Goal: Information Seeking & Learning: Learn about a topic

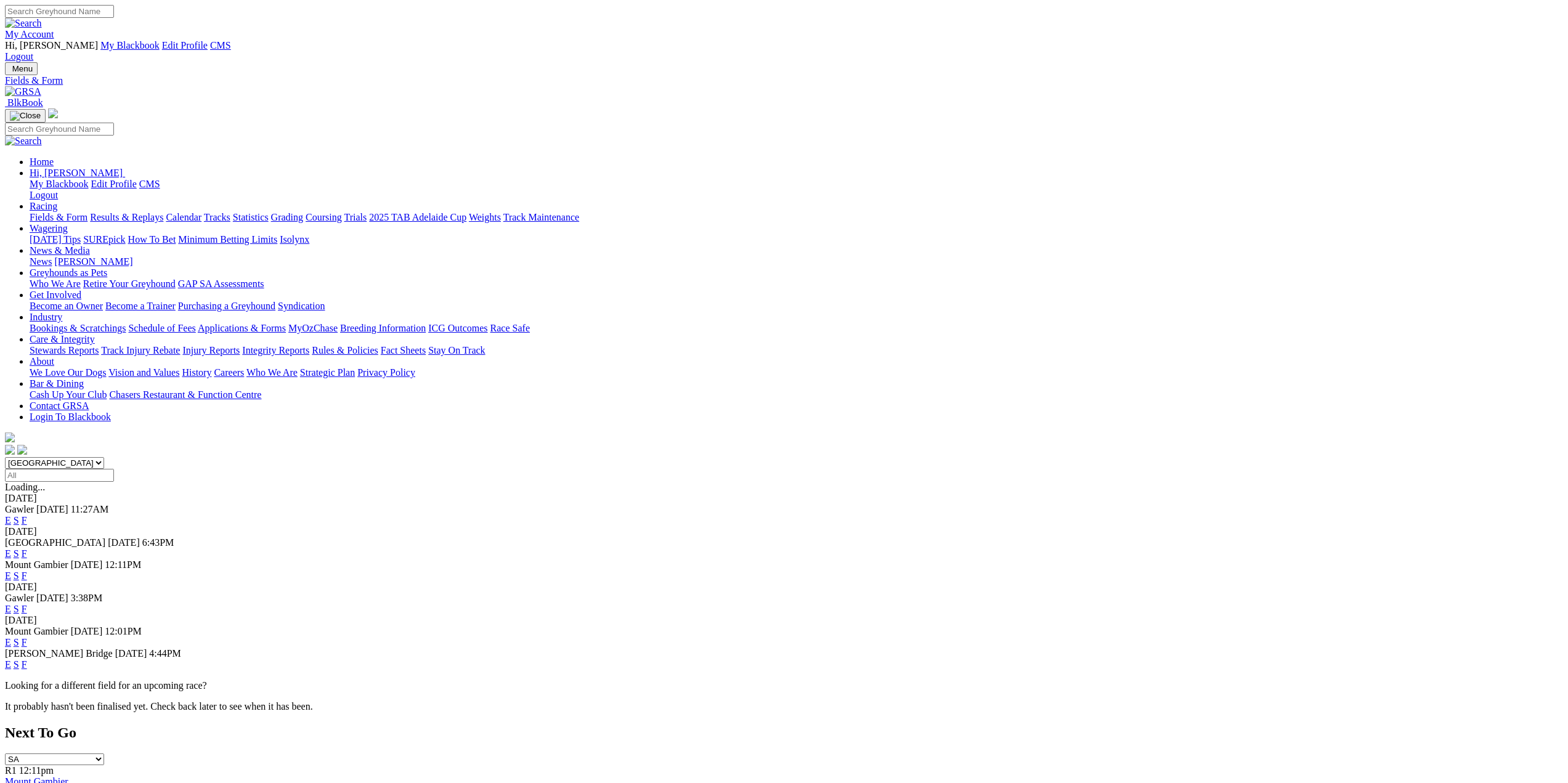
click at [114, 18] on input "Search" at bounding box center [59, 11] width 109 height 13
type input "dashing jordy"
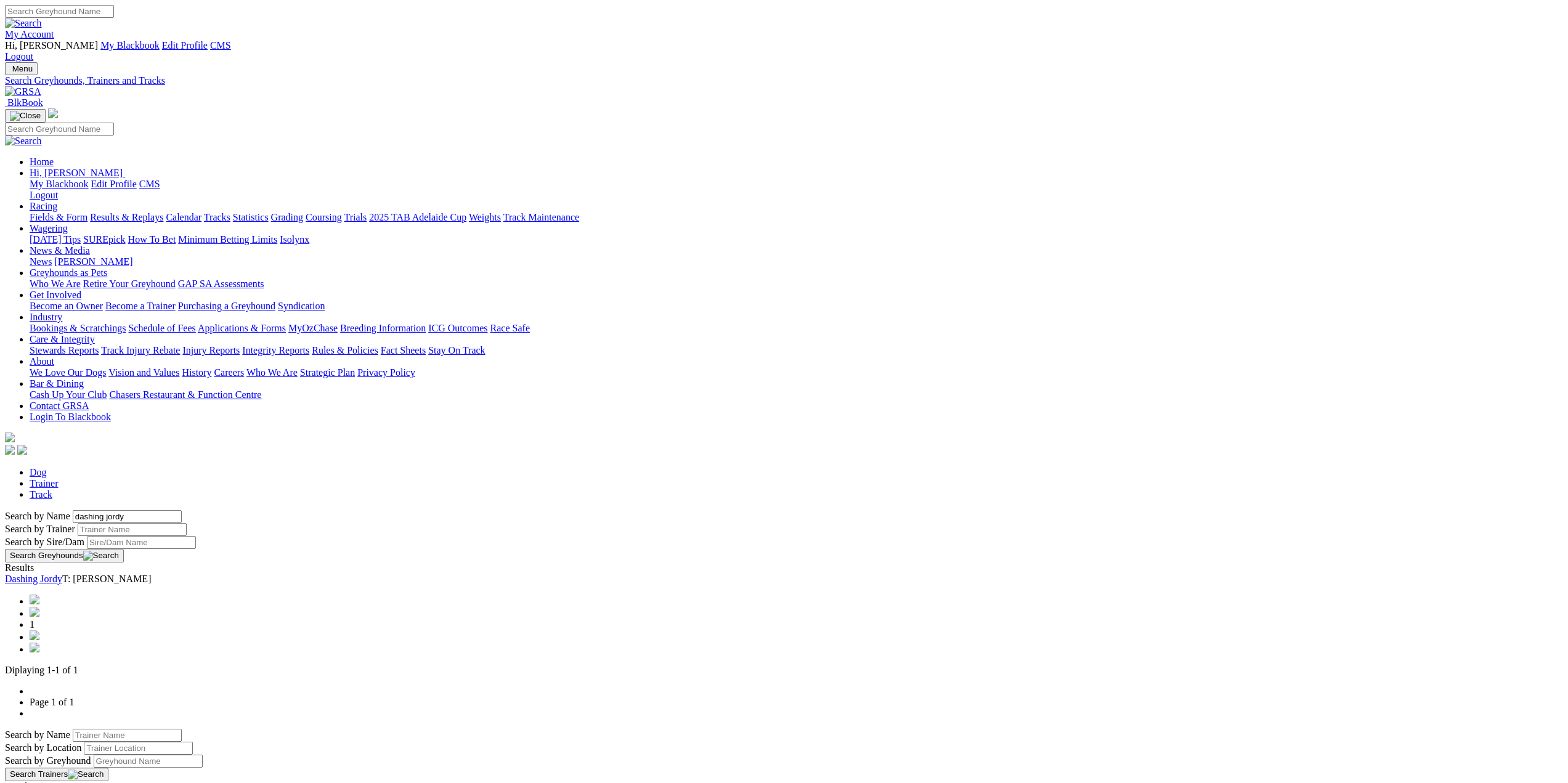
click at [62, 573] on link "Dashing Jordy" at bounding box center [34, 578] width 57 height 10
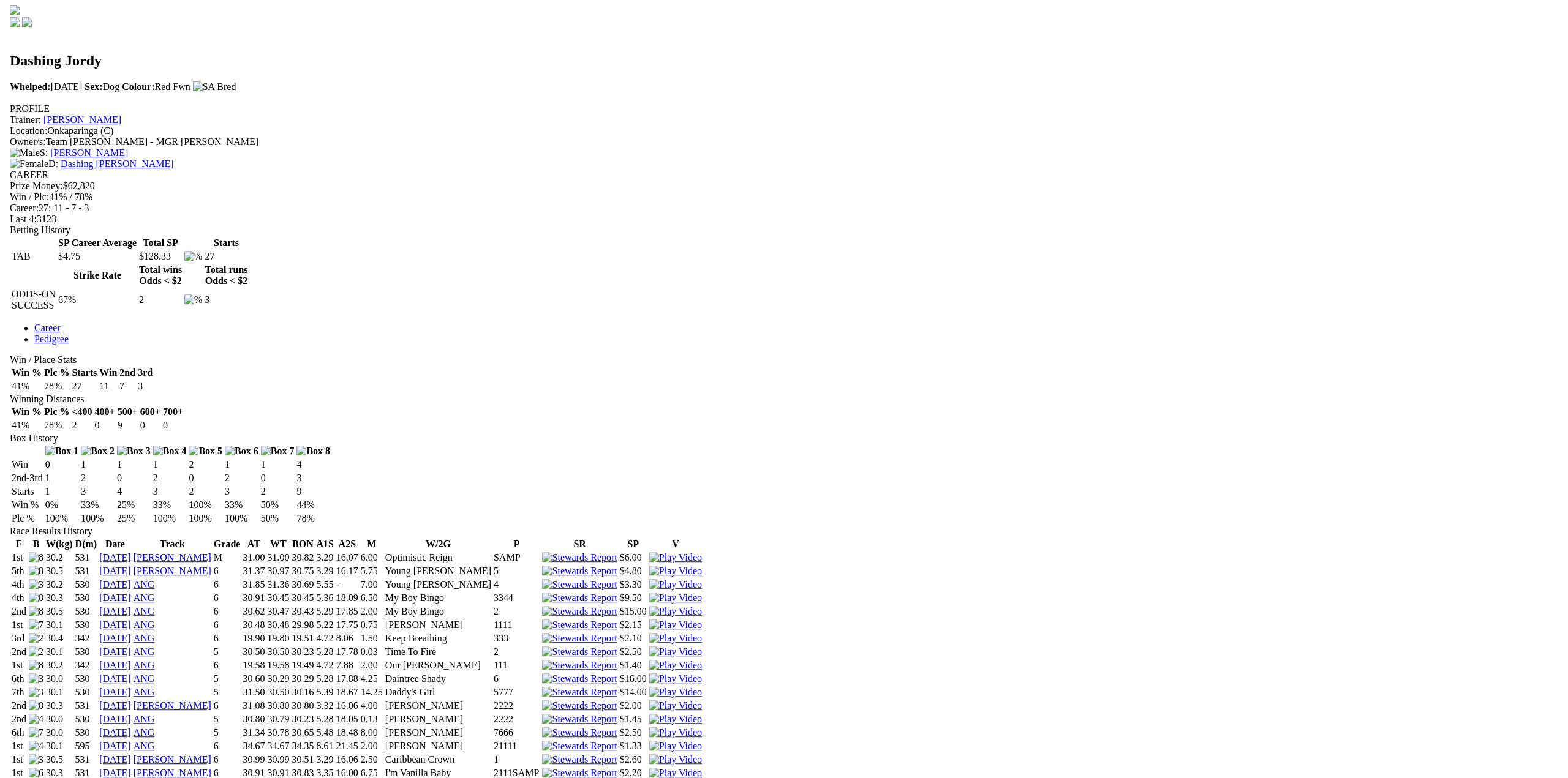
scroll to position [428, 0]
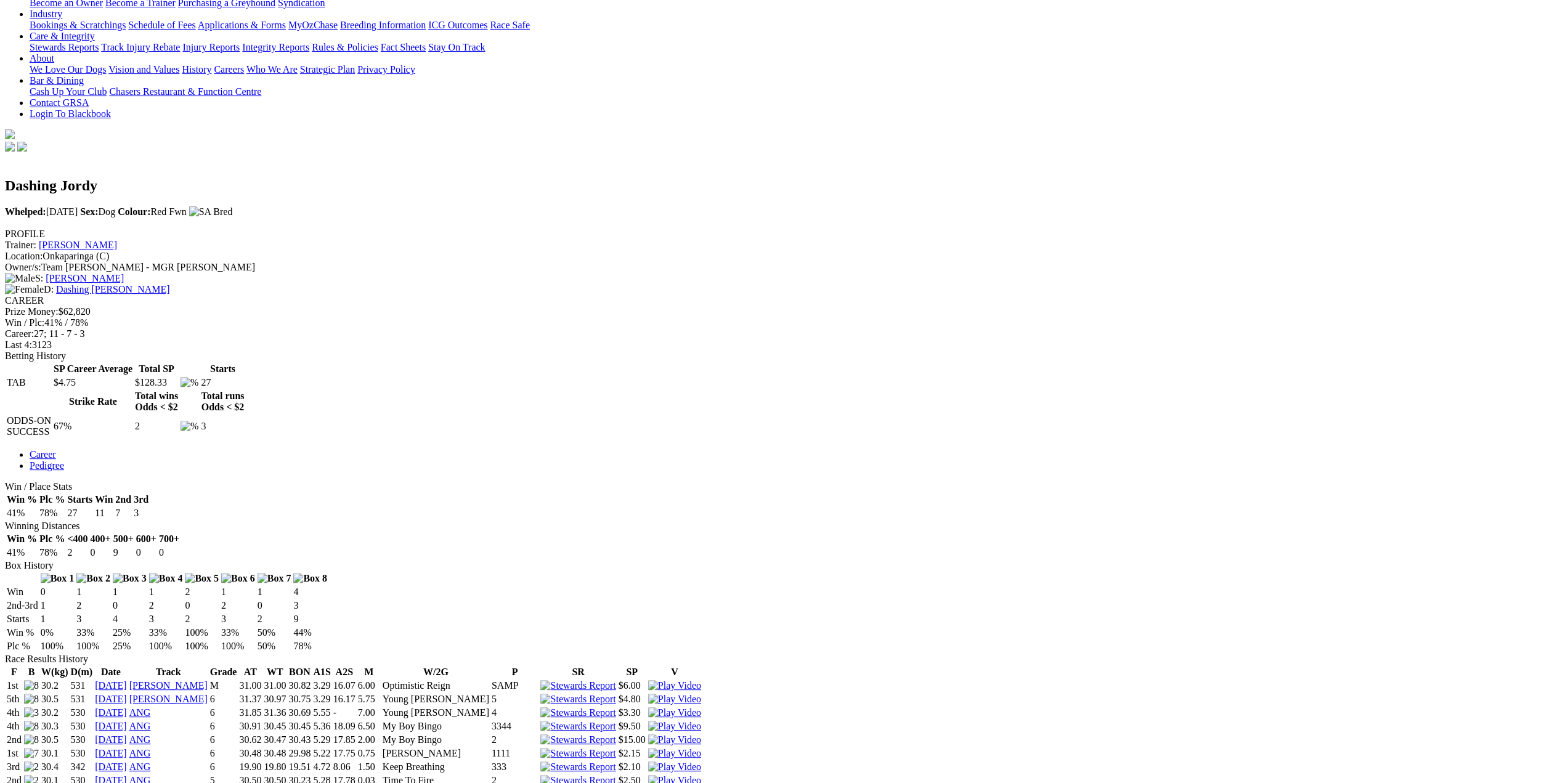
scroll to position [0, 0]
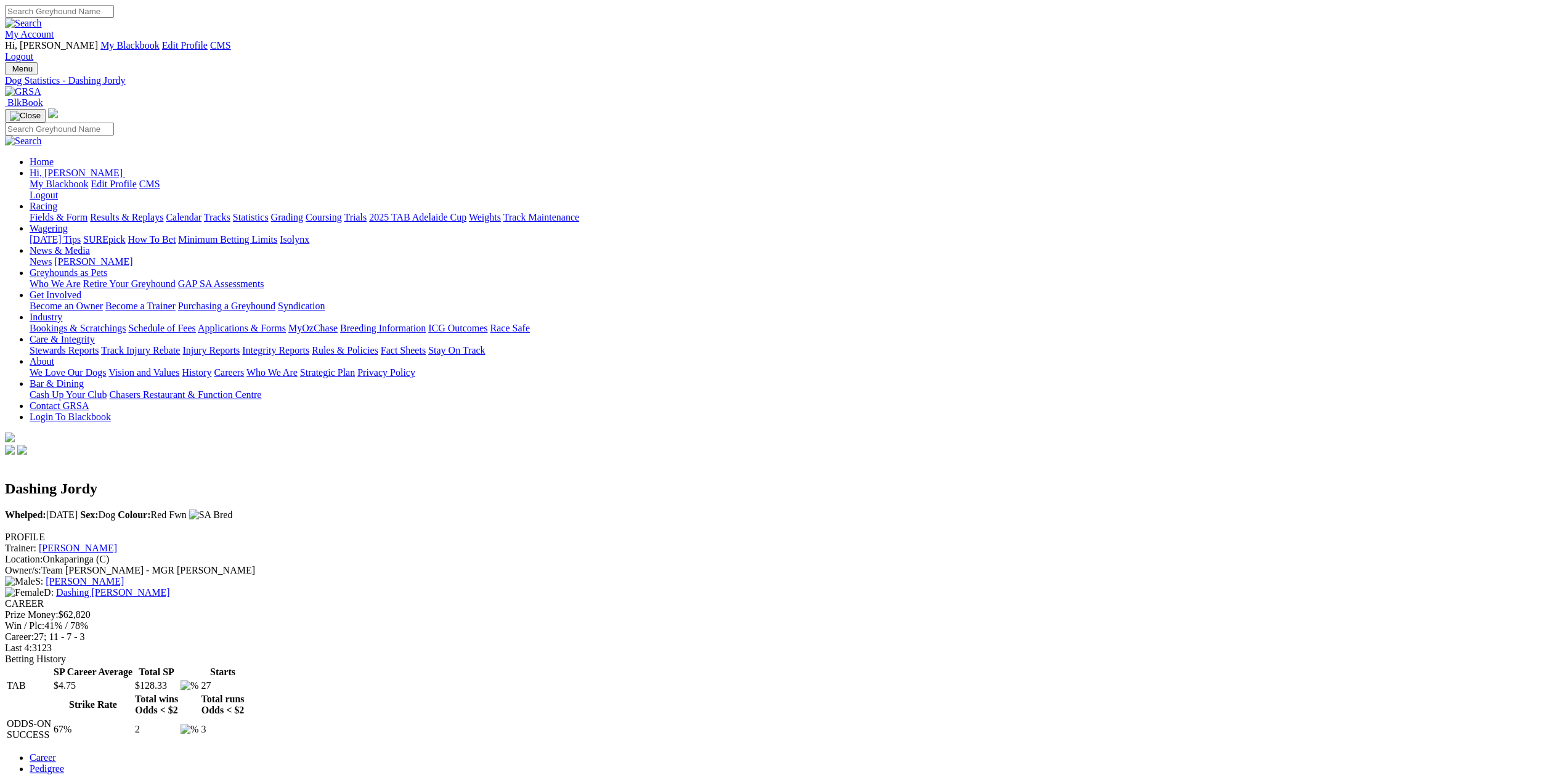
click at [114, 17] on input "Search" at bounding box center [59, 11] width 109 height 13
type input "dashing slay"
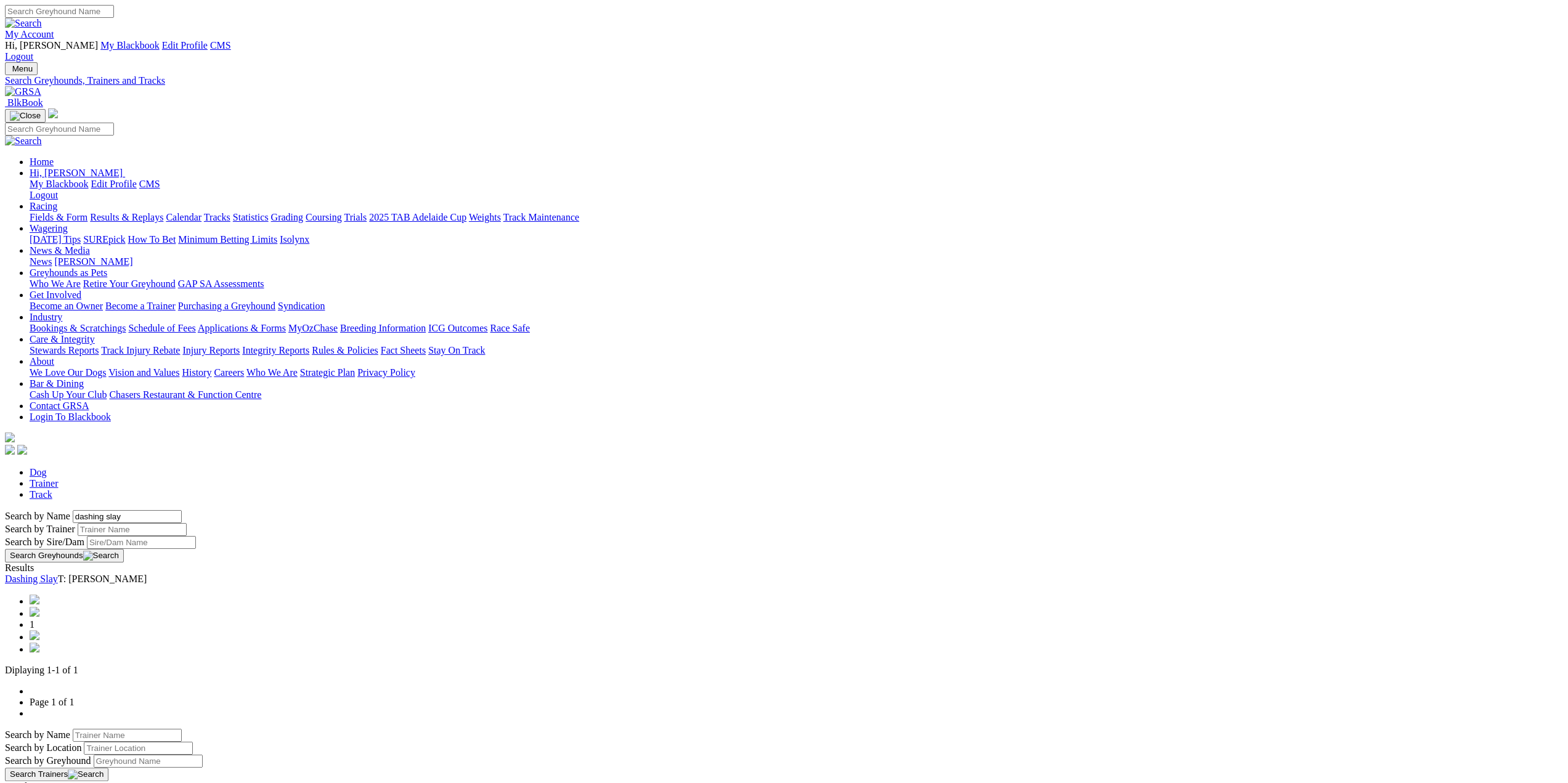
click at [57, 573] on link "Dashing Slay" at bounding box center [31, 578] width 53 height 10
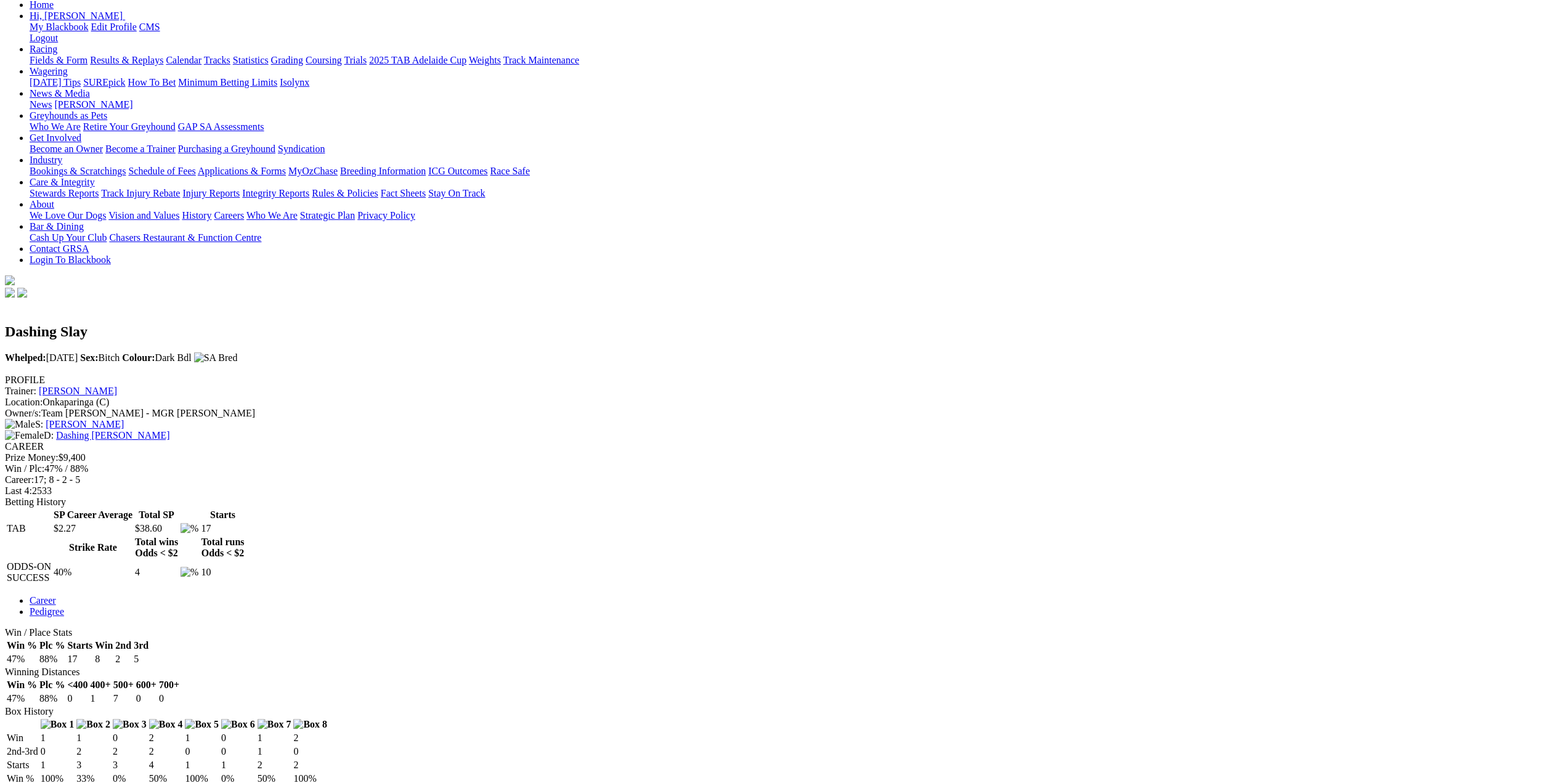
scroll to position [369, 0]
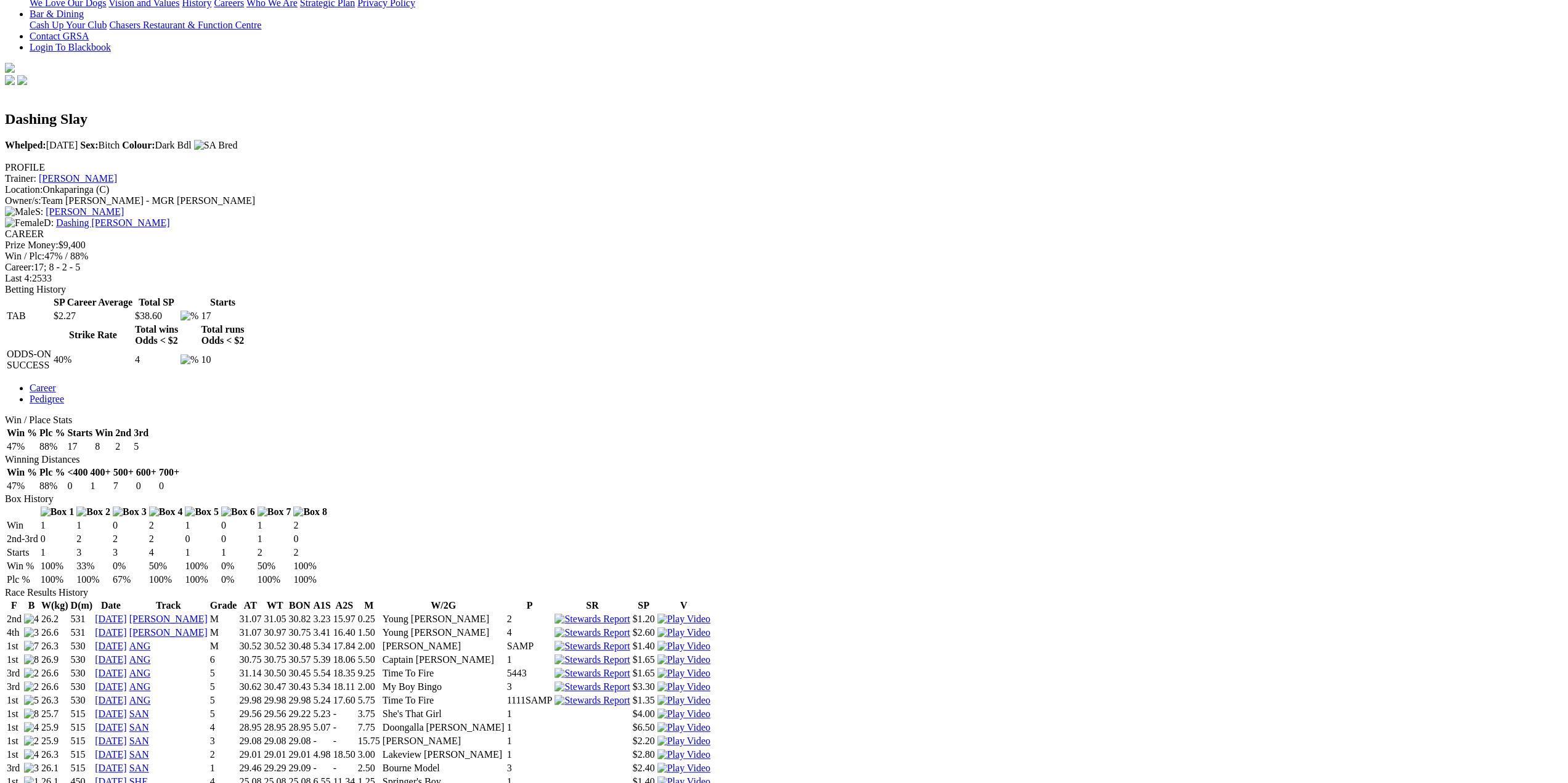
click at [710, 776] on img at bounding box center [684, 781] width 53 height 11
click at [710, 749] on img at bounding box center [684, 754] width 53 height 11
click at [710, 776] on img at bounding box center [684, 781] width 53 height 11
click at [710, 722] on img at bounding box center [684, 727] width 53 height 11
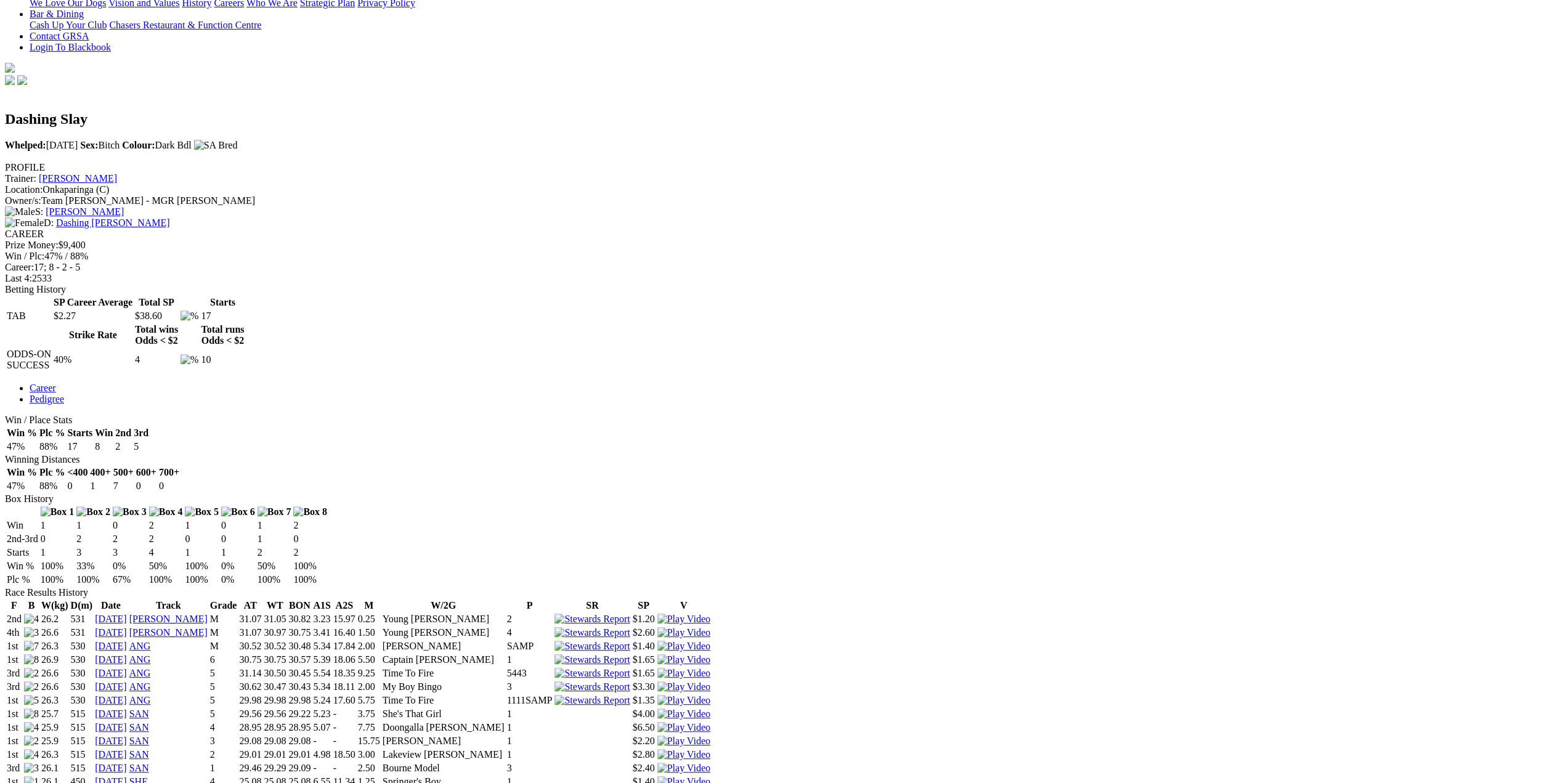
click at [710, 735] on img at bounding box center [684, 740] width 53 height 11
